Goal: Task Accomplishment & Management: Use online tool/utility

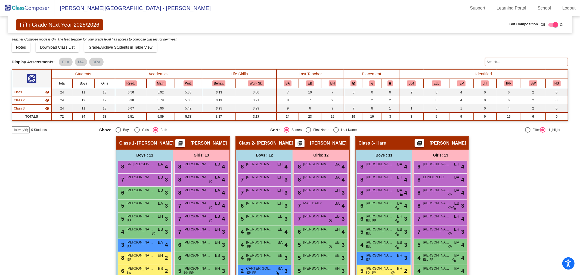
scroll to position [60, 0]
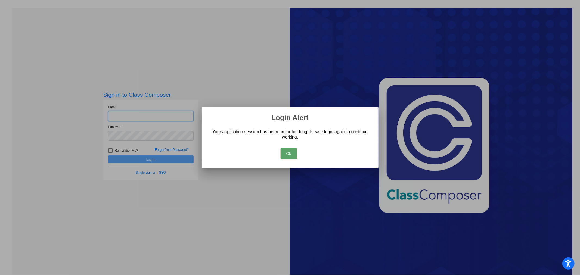
type input "[EMAIL_ADDRESS][DOMAIN_NAME]"
click at [289, 153] on button "Ok" at bounding box center [288, 153] width 16 height 11
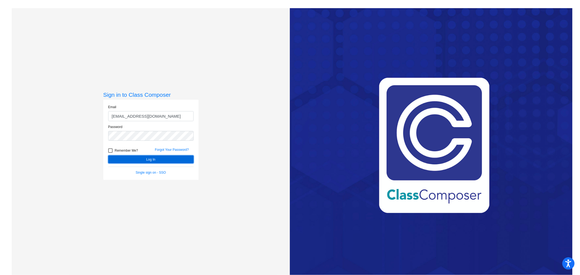
click at [179, 158] on button "Log In" at bounding box center [150, 159] width 85 height 8
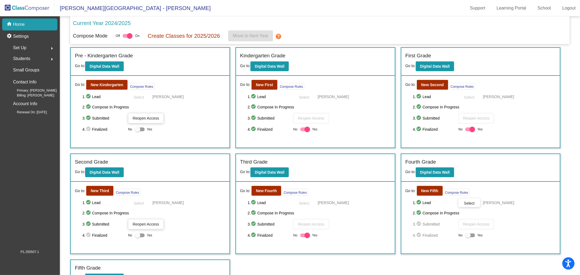
click at [43, 47] on div "Set Up arrow_right" at bounding box center [31, 47] width 52 height 11
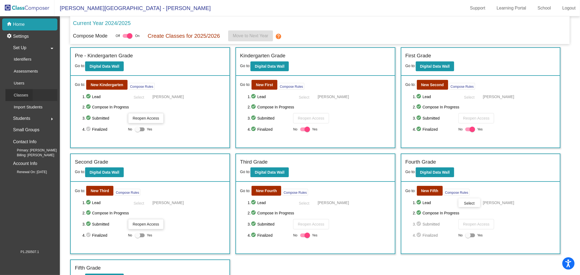
click at [26, 92] on p "Classes" at bounding box center [21, 95] width 14 height 7
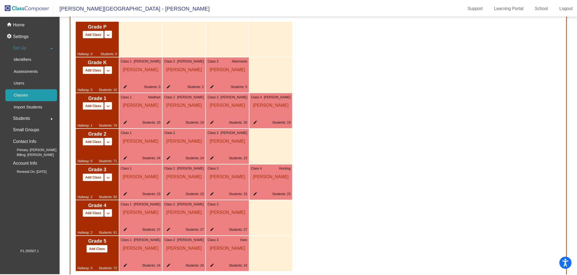
scroll to position [349, 0]
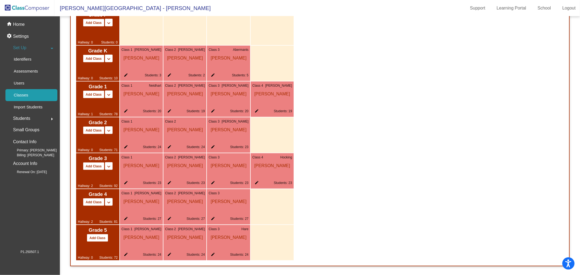
click at [125, 255] on mat-icon "edit" at bounding box center [124, 255] width 7 height 7
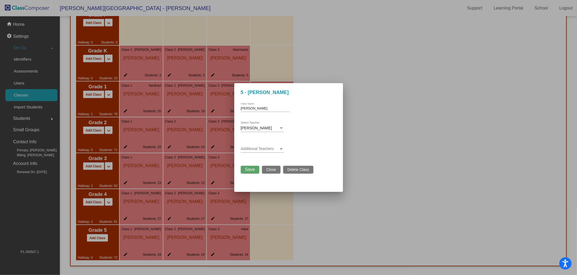
click at [251, 129] on span "[PERSON_NAME]" at bounding box center [256, 128] width 31 height 4
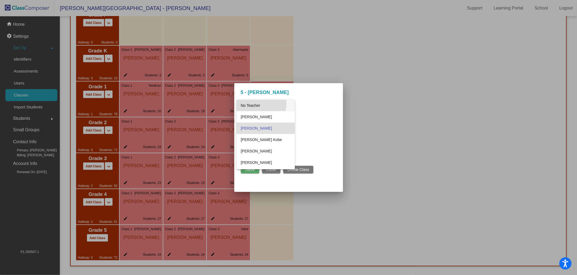
click at [245, 102] on span "No Teacher" at bounding box center [266, 105] width 50 height 11
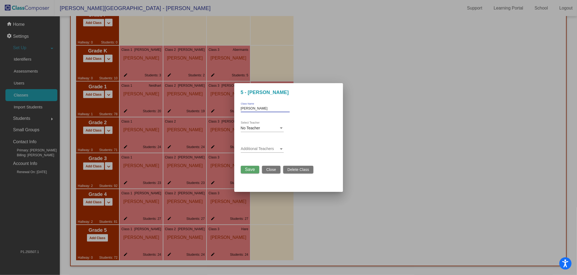
click at [250, 109] on input "[PERSON_NAME]" at bounding box center [265, 109] width 49 height 4
click at [251, 109] on input "[PERSON_NAME]" at bounding box center [265, 109] width 49 height 4
type input "[PERSON_NAME]"
click at [252, 170] on span "Save" at bounding box center [250, 169] width 10 height 5
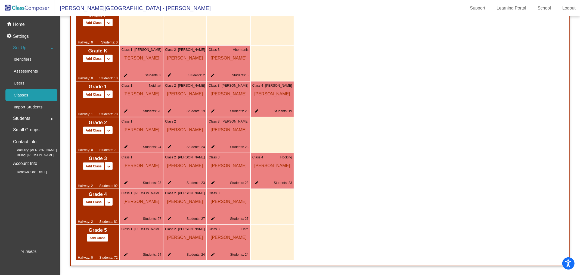
click at [257, 183] on mat-icon "edit" at bounding box center [255, 183] width 7 height 7
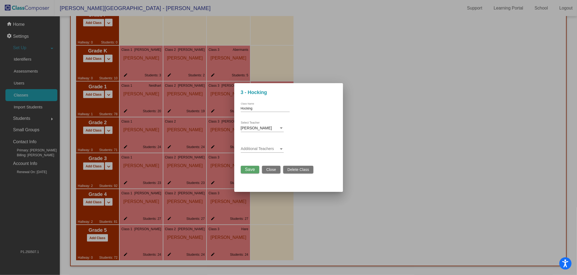
click at [254, 128] on span "[PERSON_NAME]" at bounding box center [256, 128] width 31 height 4
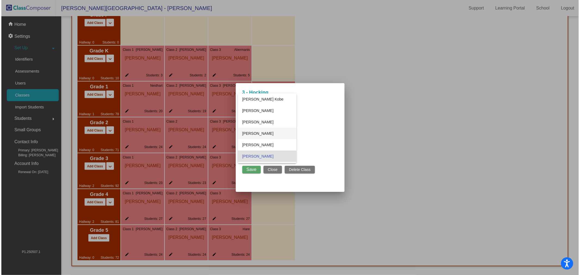
scroll to position [0, 0]
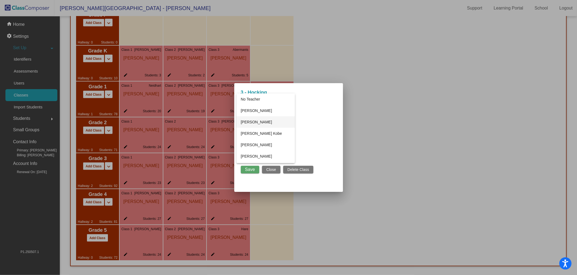
click at [258, 121] on span "[PERSON_NAME]" at bounding box center [266, 121] width 50 height 11
click at [251, 107] on input "Hocking" at bounding box center [265, 109] width 49 height 4
type input "[PERSON_NAME]"
click at [256, 171] on button "Save" at bounding box center [250, 170] width 18 height 8
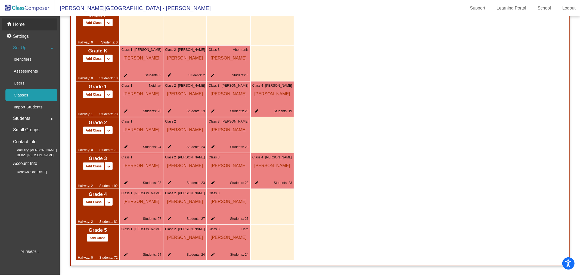
click at [25, 28] on div "home Home" at bounding box center [29, 24] width 55 height 12
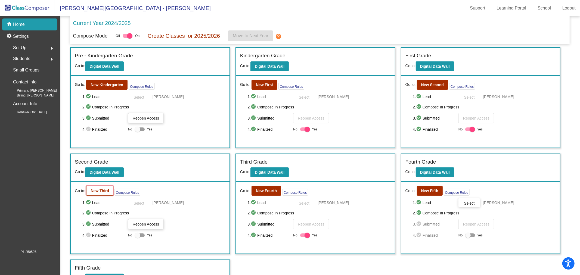
click at [91, 189] on b "New Third" at bounding box center [99, 191] width 18 height 4
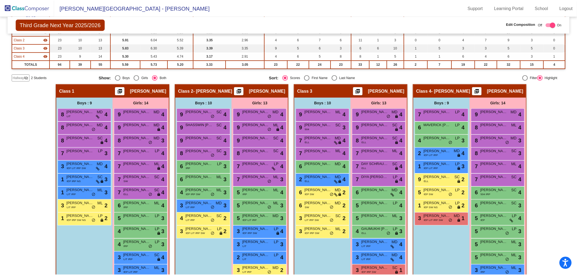
scroll to position [84, 0]
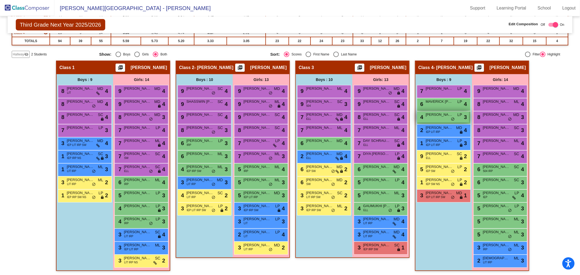
click at [434, 118] on div "4 [PERSON_NAME] LP lock do_not_disturb_alt 3" at bounding box center [443, 116] width 52 height 11
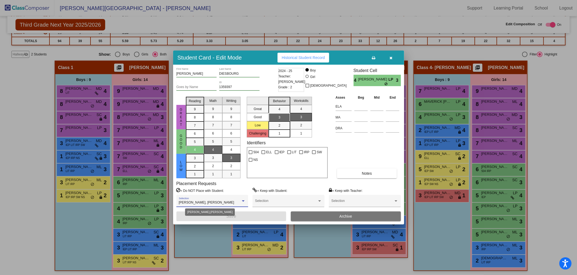
click at [244, 201] on div at bounding box center [243, 200] width 3 height 1
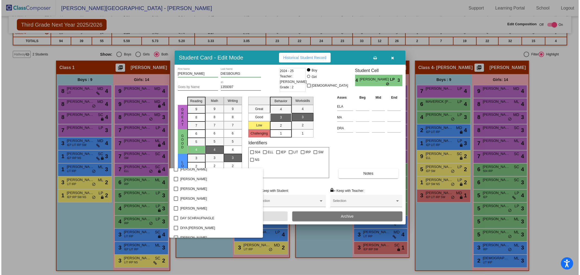
scroll to position [0, 0]
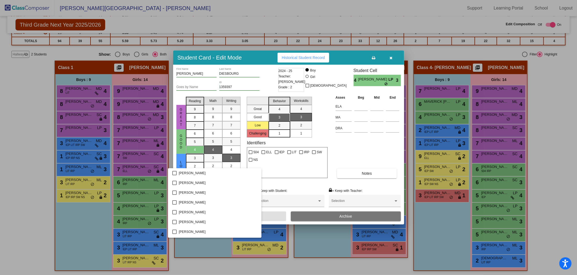
click at [378, 151] on div at bounding box center [288, 137] width 577 height 275
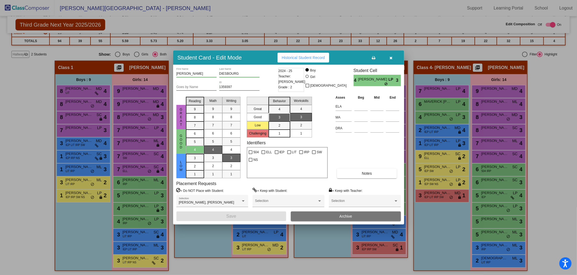
click at [392, 55] on button "button" at bounding box center [390, 58] width 17 height 10
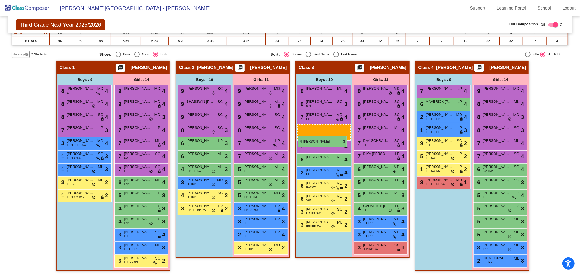
drag, startPoint x: 435, startPoint y: 115, endPoint x: 299, endPoint y: 135, distance: 137.8
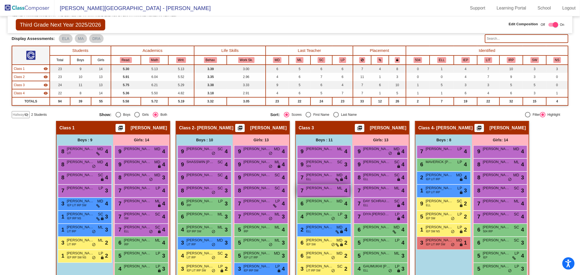
scroll to position [54, 0]
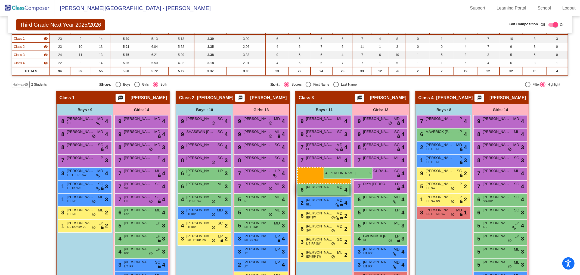
drag, startPoint x: 312, startPoint y: 185, endPoint x: 315, endPoint y: 167, distance: 17.7
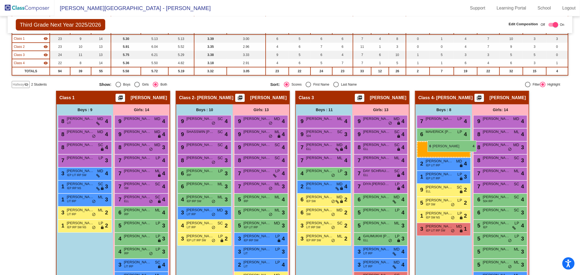
drag, startPoint x: 311, startPoint y: 172, endPoint x: 427, endPoint y: 140, distance: 120.6
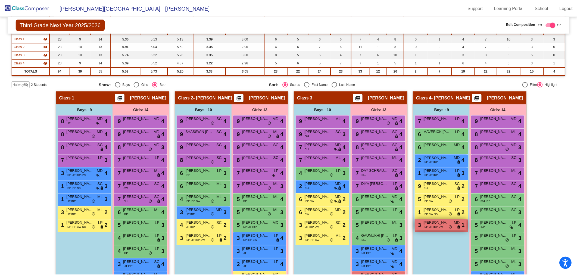
scroll to position [84, 0]
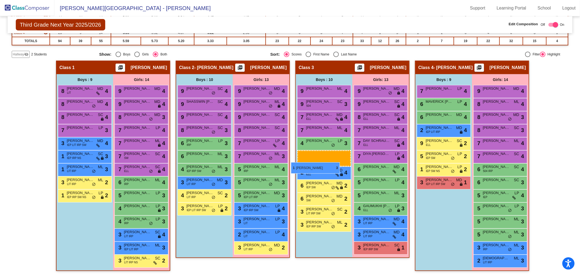
drag, startPoint x: 436, startPoint y: 141, endPoint x: 298, endPoint y: 161, distance: 138.9
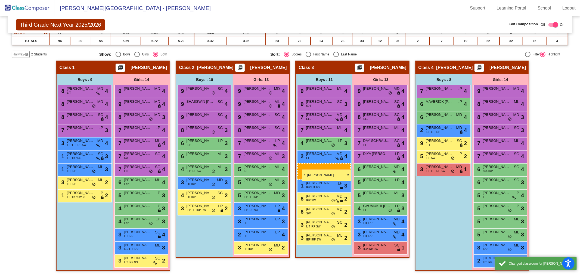
drag, startPoint x: 440, startPoint y: 167, endPoint x: 302, endPoint y: 170, distance: 137.8
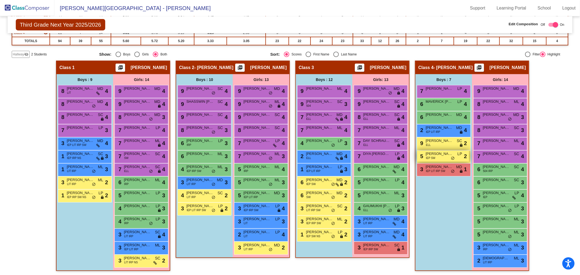
click at [431, 156] on span "IEP SW" at bounding box center [431, 158] width 10 height 4
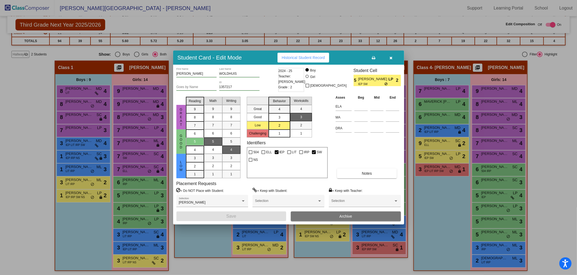
click at [390, 57] on icon "button" at bounding box center [390, 58] width 3 height 4
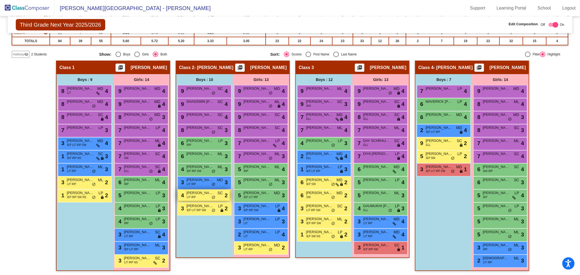
click at [184, 190] on div "4 [PERSON_NAME] LIT IRP SC lock do_not_disturb_alt 2" at bounding box center [204, 195] width 52 height 11
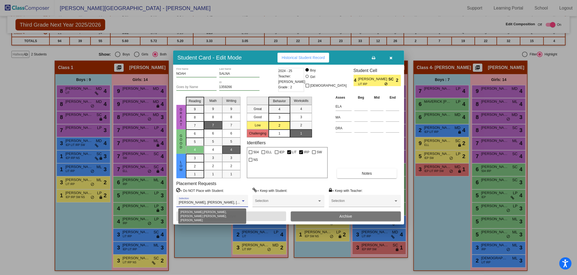
click at [243, 200] on div at bounding box center [243, 200] width 3 height 1
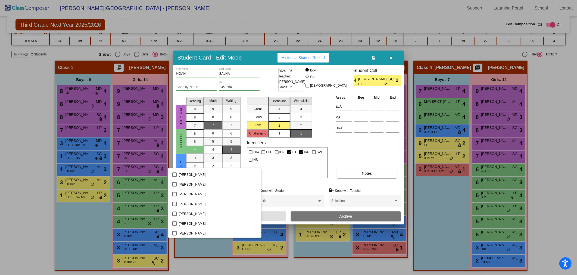
scroll to position [713, 0]
click at [389, 58] on div at bounding box center [288, 137] width 577 height 275
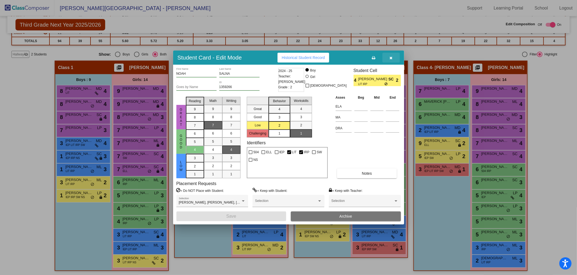
click at [392, 57] on icon "button" at bounding box center [390, 58] width 3 height 4
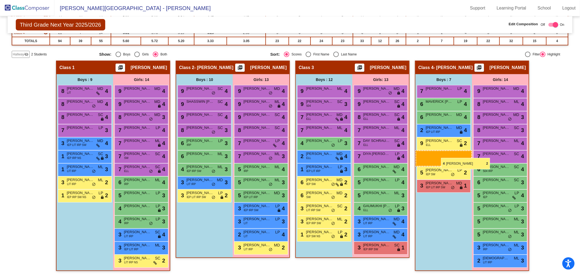
drag, startPoint x: 196, startPoint y: 194, endPoint x: 441, endPoint y: 158, distance: 247.2
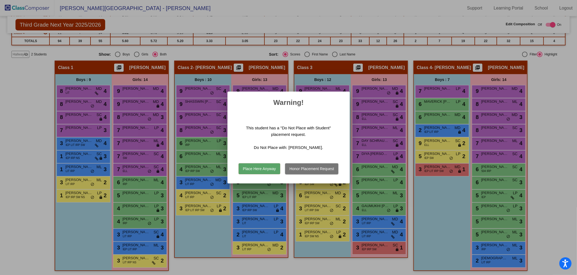
click at [265, 168] on button "Place Here Anyway" at bounding box center [260, 168] width 42 height 11
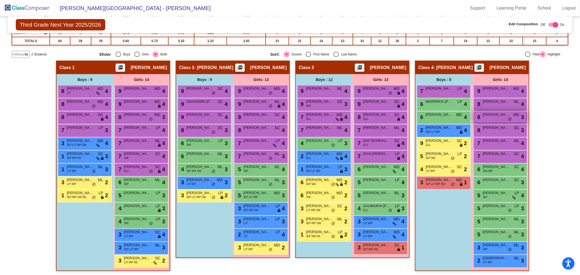
click at [491, 115] on span "[PERSON_NAME]" at bounding box center [495, 114] width 27 height 5
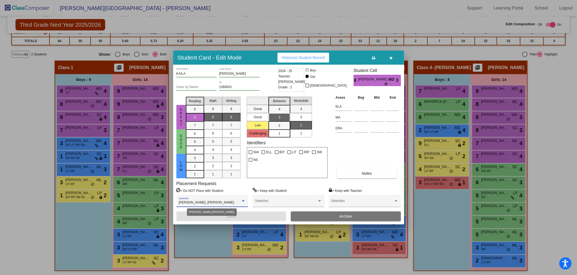
click at [243, 201] on div at bounding box center [243, 200] width 3 height 1
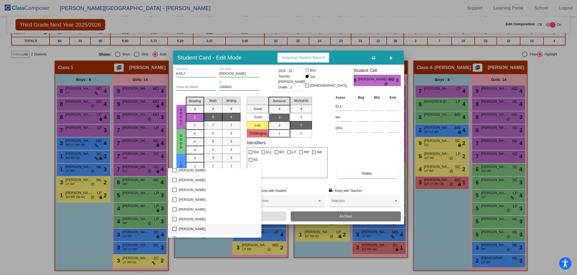
scroll to position [698, 0]
click at [392, 58] on div at bounding box center [288, 137] width 577 height 275
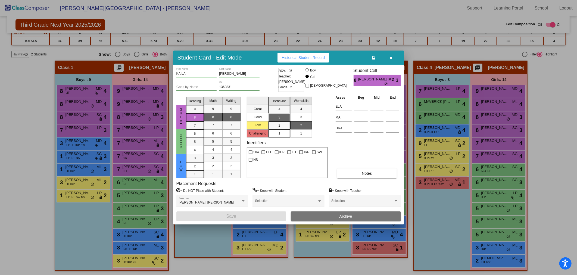
click at [390, 57] on icon "button" at bounding box center [390, 58] width 3 height 4
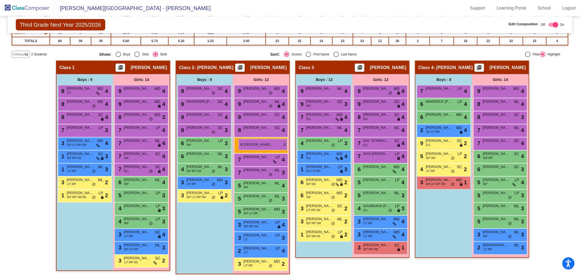
drag, startPoint x: 496, startPoint y: 115, endPoint x: 238, endPoint y: 139, distance: 258.7
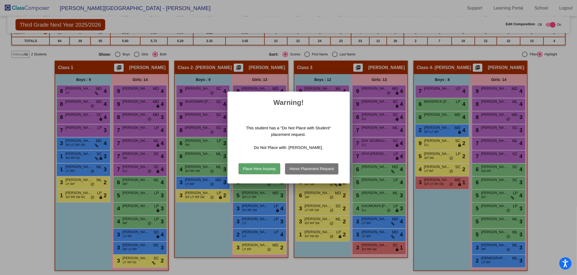
click at [299, 168] on button "Honor Placement Request" at bounding box center [311, 168] width 53 height 11
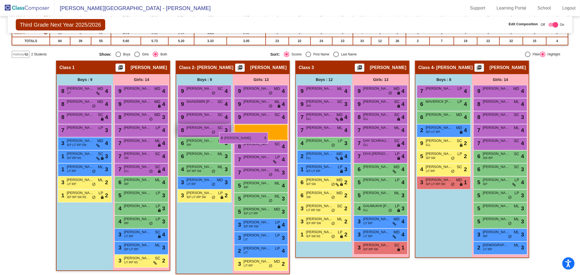
drag, startPoint x: 499, startPoint y: 118, endPoint x: 225, endPoint y: 132, distance: 274.5
drag, startPoint x: 498, startPoint y: 116, endPoint x: 241, endPoint y: 125, distance: 257.0
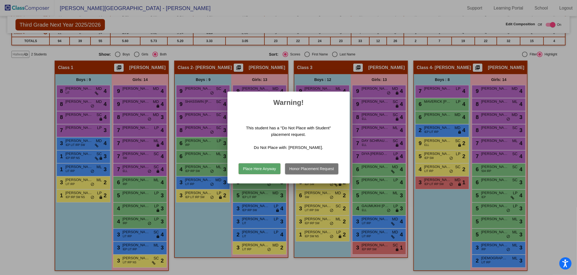
click at [261, 169] on button "Place Here Anyway" at bounding box center [260, 168] width 42 height 11
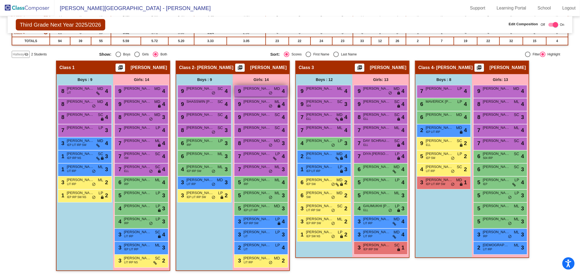
click at [254, 90] on span "[PERSON_NAME]" at bounding box center [256, 88] width 27 height 5
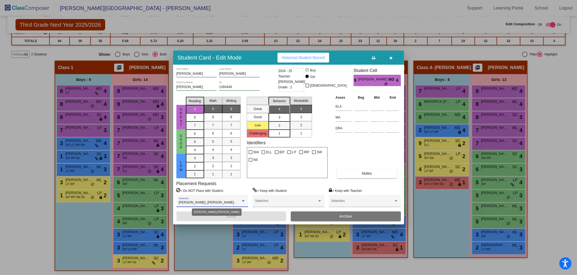
click at [244, 201] on div at bounding box center [243, 200] width 3 height 1
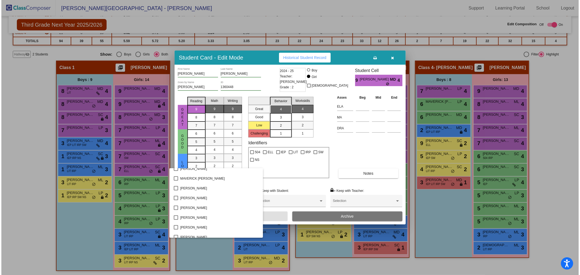
scroll to position [731, 0]
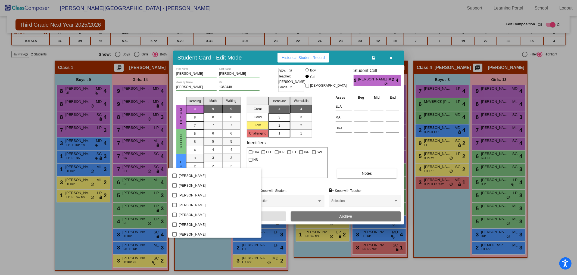
click at [294, 184] on div at bounding box center [288, 137] width 577 height 275
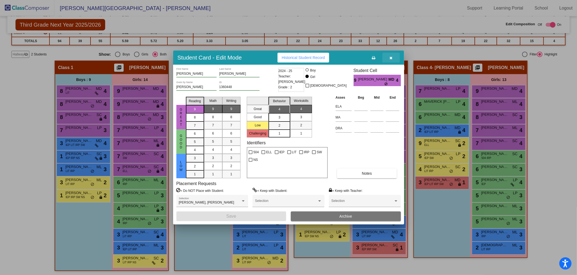
click at [392, 61] on button "button" at bounding box center [390, 58] width 17 height 10
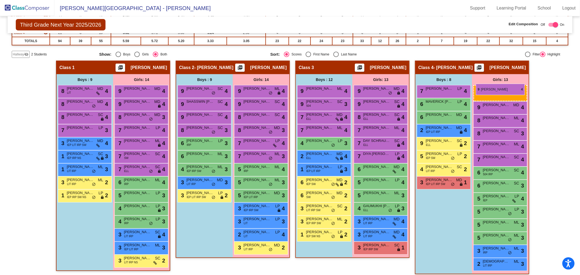
drag, startPoint x: 263, startPoint y: 93, endPoint x: 476, endPoint y: 84, distance: 212.7
drag, startPoint x: 253, startPoint y: 92, endPoint x: 474, endPoint y: 88, distance: 220.7
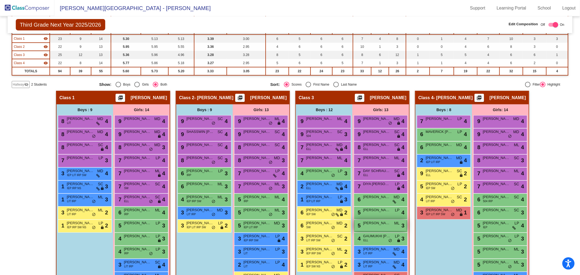
scroll to position [84, 0]
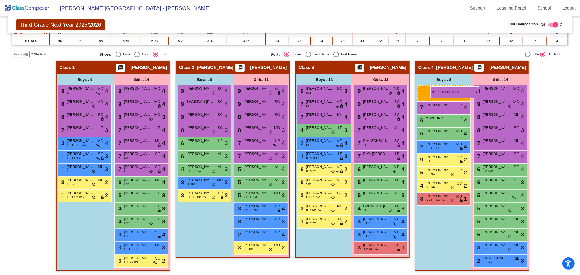
drag, startPoint x: 320, startPoint y: 92, endPoint x: 430, endPoint y: 86, distance: 110.7
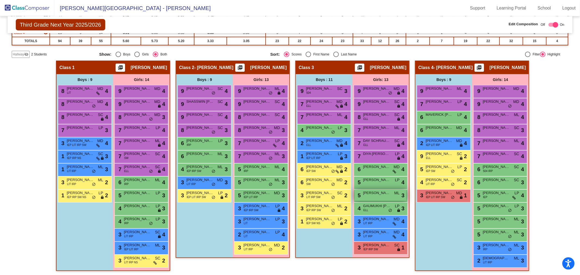
scroll to position [0, 0]
